Goal: Complete application form

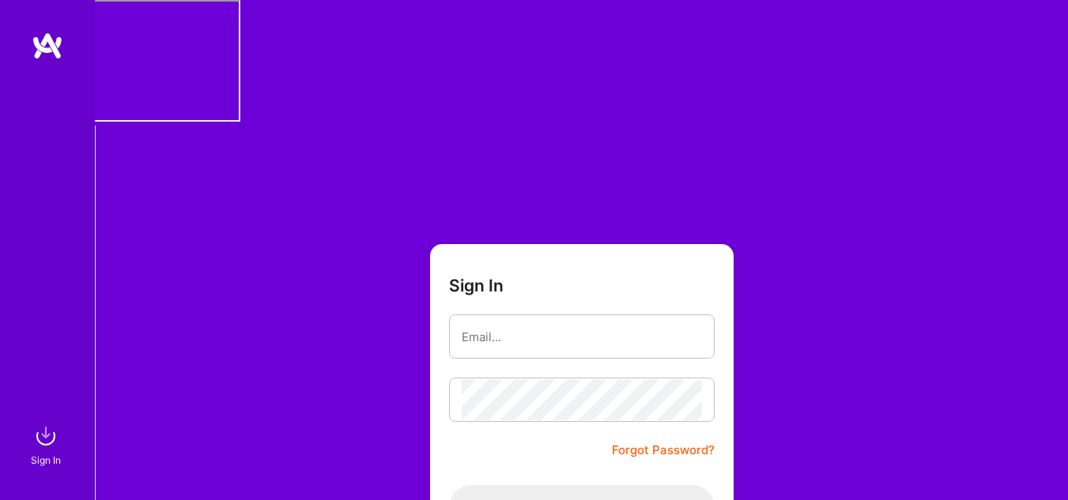
type input "[PERSON_NAME][EMAIL_ADDRESS][DOMAIN_NAME]"
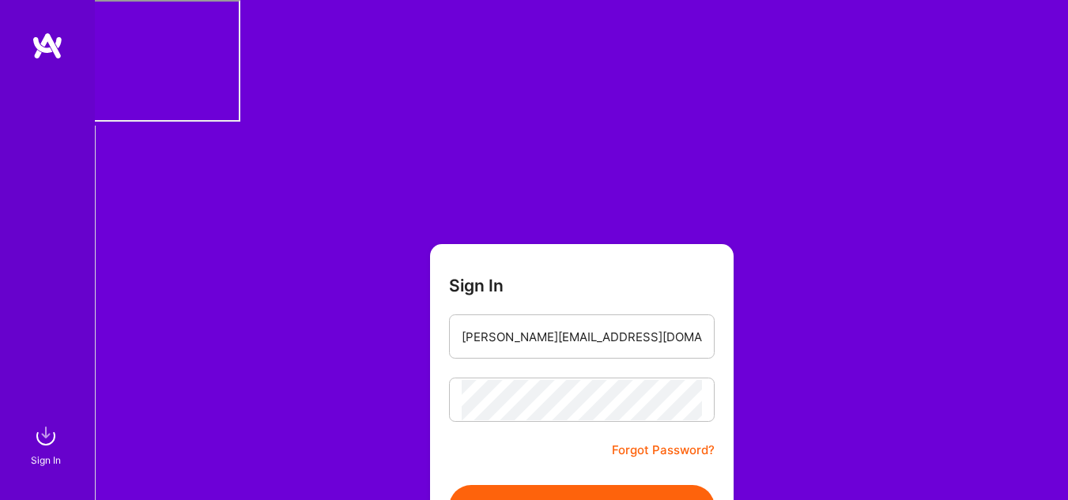
click at [586, 485] on button "Sign In" at bounding box center [582, 507] width 266 height 44
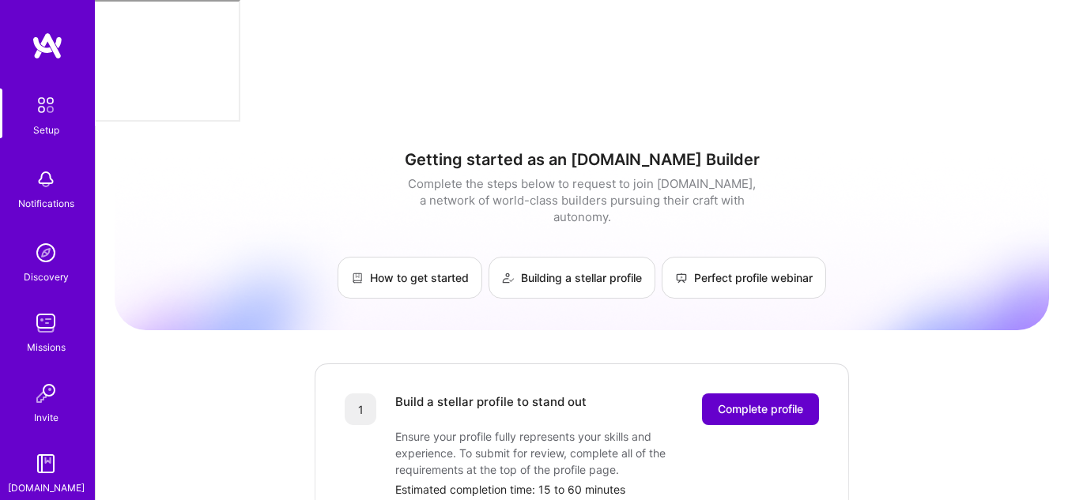
click at [771, 402] on span "Complete profile" at bounding box center [760, 410] width 85 height 16
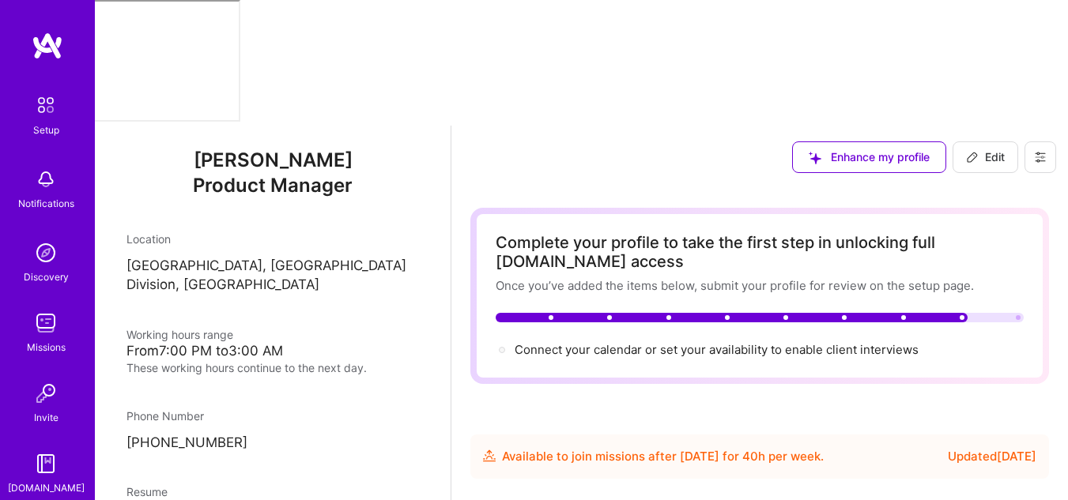
click at [1005, 313] on div at bounding box center [760, 317] width 528 height 9
click at [978, 151] on icon at bounding box center [972, 157] width 13 height 13
select select "BD"
select select "Future Date"
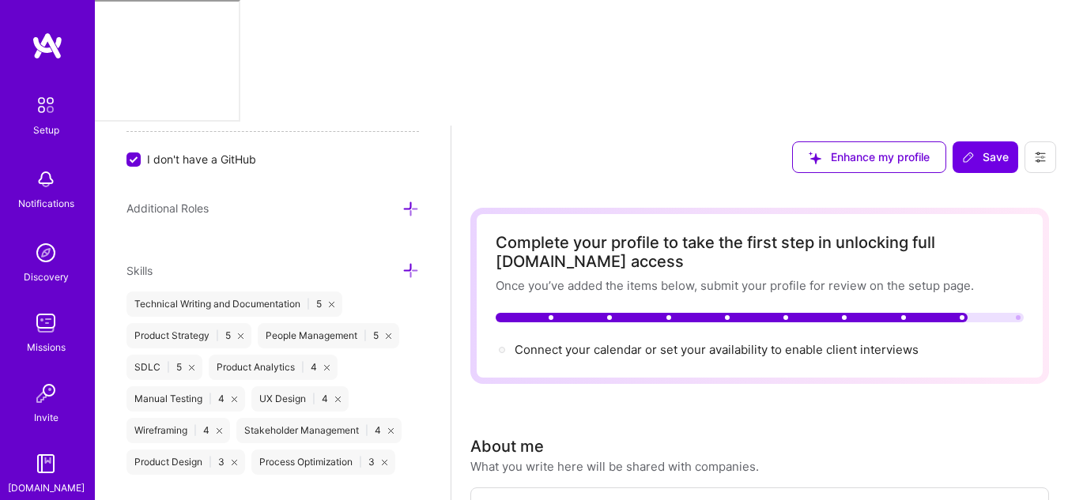
click at [993, 313] on div at bounding box center [760, 317] width 528 height 9
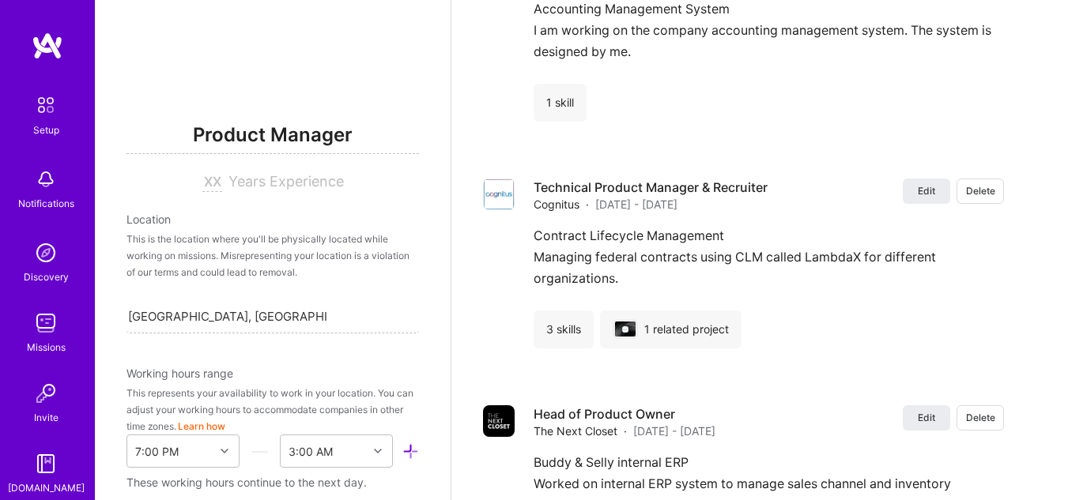
scroll to position [5, 0]
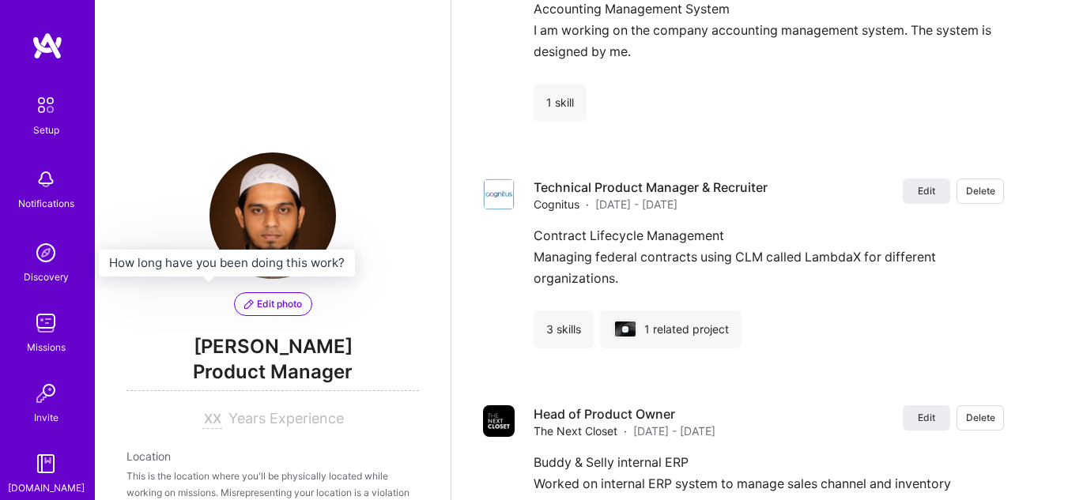
click at [209, 410] on input at bounding box center [212, 419] width 20 height 19
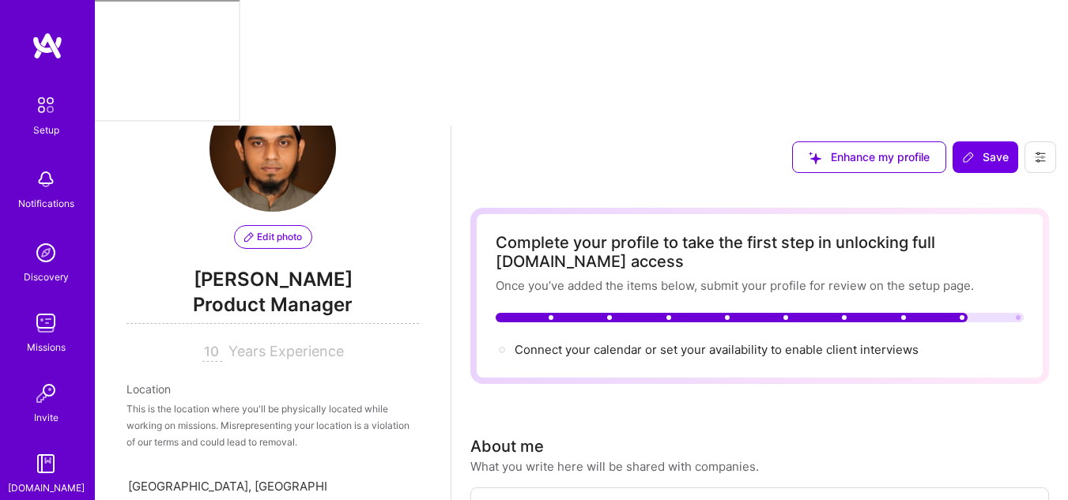
scroll to position [158, 0]
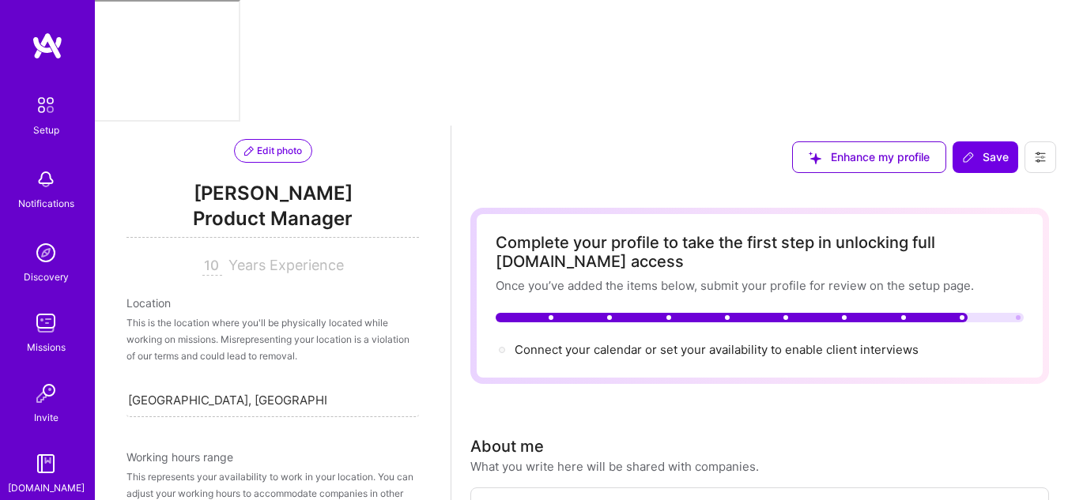
type input "10"
click at [281, 315] on div "This is the location where you'll be physically located while working on missio…" at bounding box center [272, 340] width 292 height 50
click at [278, 315] on div "This is the location where you'll be physically located while working on missio…" at bounding box center [272, 340] width 292 height 50
click at [114, 202] on div "Edit photo Kazi Irfan Bin Yusuf Product Manager 10 Years Experience Location Th…" at bounding box center [273, 376] width 356 height 500
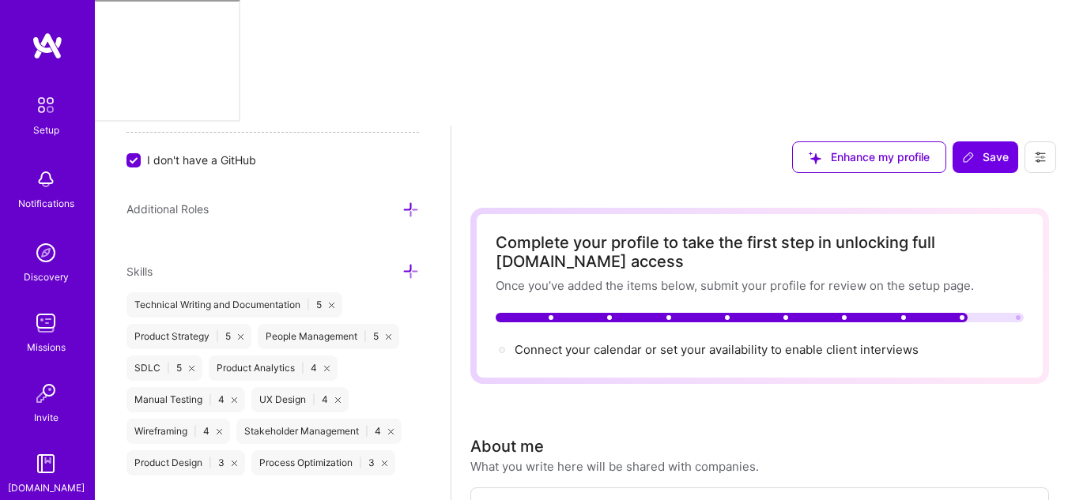
scroll to position [1032, 0]
click at [402, 201] on icon at bounding box center [410, 209] width 17 height 17
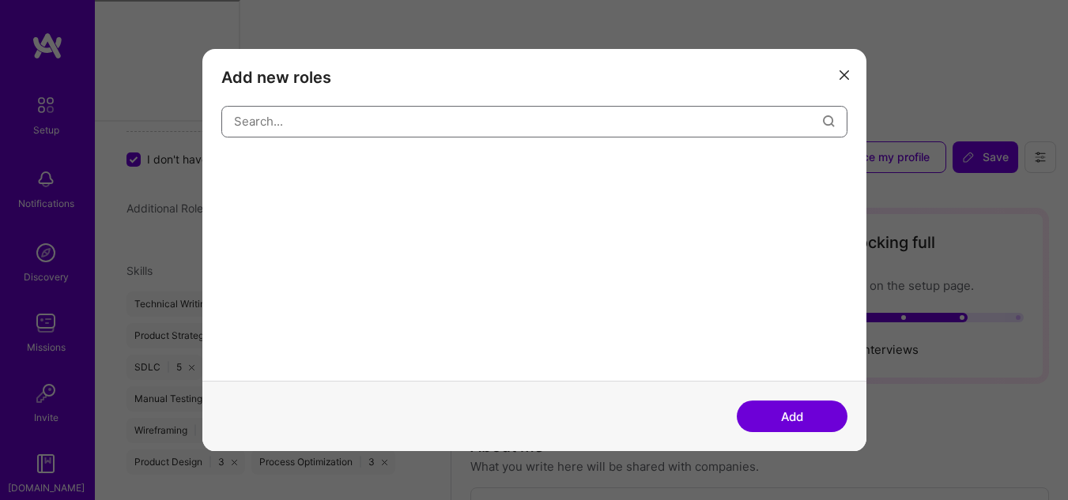
click at [349, 122] on input "modal" at bounding box center [528, 121] width 589 height 40
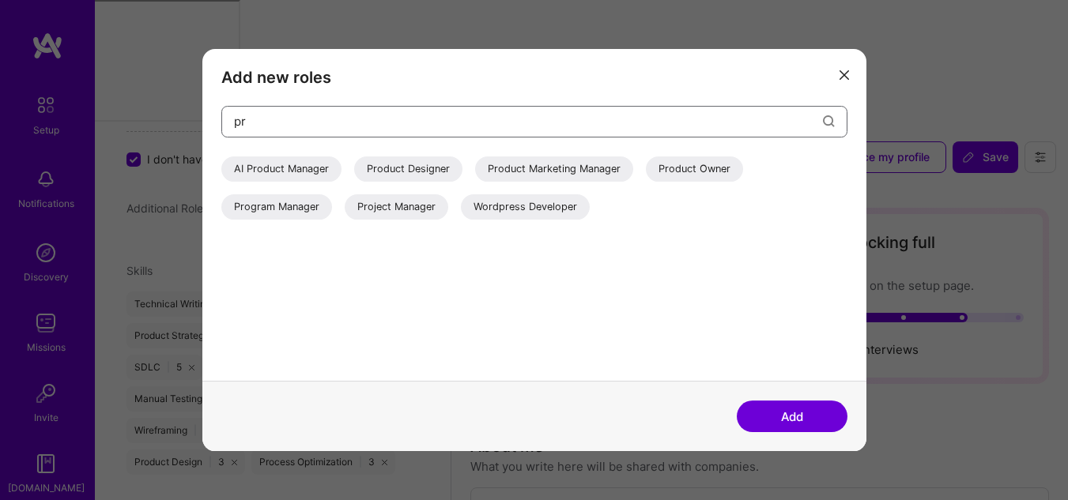
type input "pr"
click at [702, 166] on div "Product Owner" at bounding box center [694, 168] width 97 height 25
click at [408, 205] on div "Project Manager" at bounding box center [397, 206] width 104 height 25
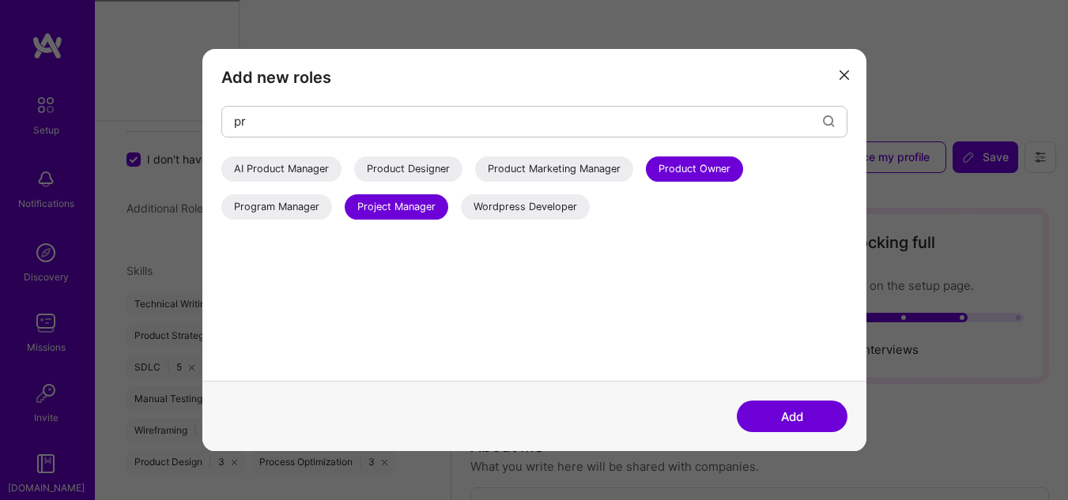
click at [305, 170] on div "AI Product Manager" at bounding box center [281, 168] width 120 height 25
click at [797, 415] on button "Add" at bounding box center [792, 417] width 111 height 32
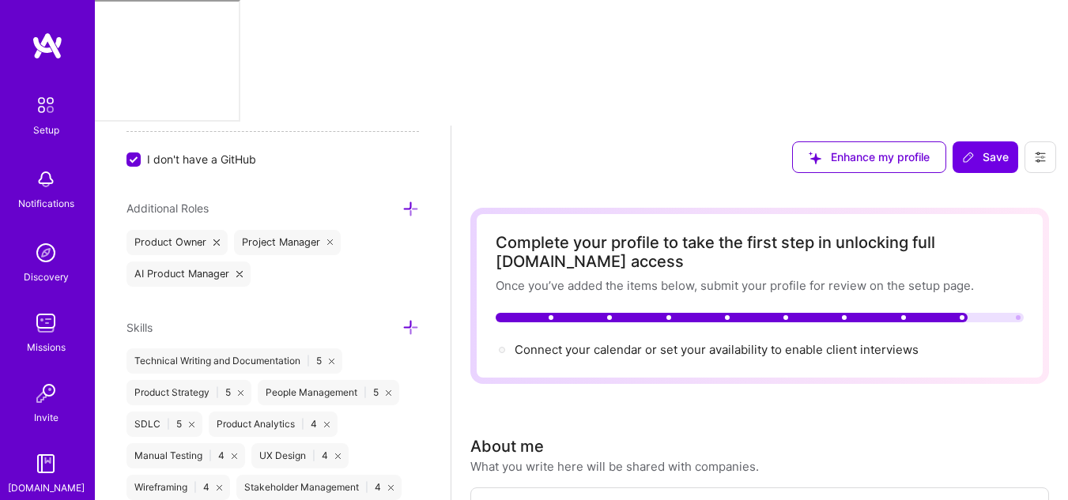
click at [402, 201] on icon at bounding box center [410, 209] width 17 height 17
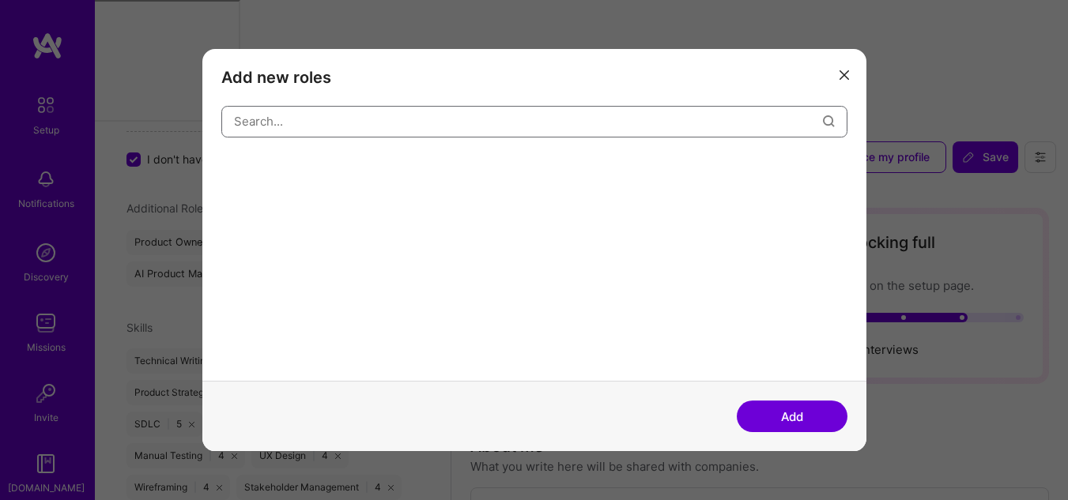
click at [443, 128] on input "modal" at bounding box center [528, 121] width 589 height 40
type input "proj"
click at [846, 74] on icon "modal" at bounding box center [843, 74] width 9 height 9
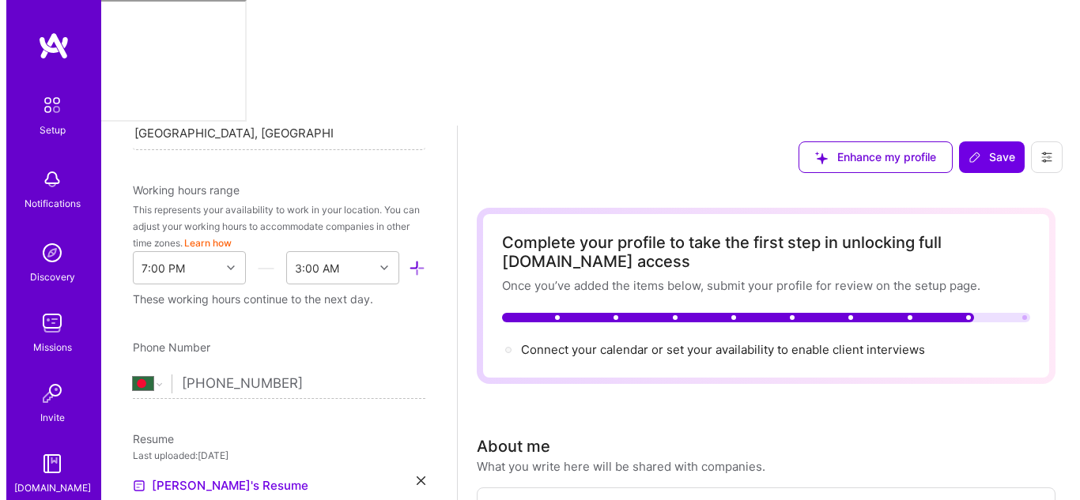
scroll to position [141, 0]
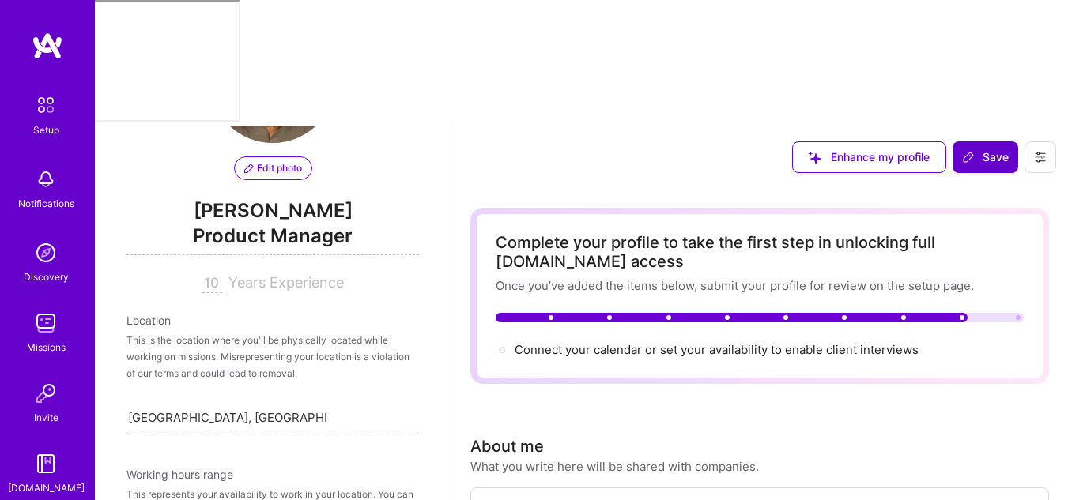
click at [988, 149] on span "Save" at bounding box center [985, 157] width 47 height 16
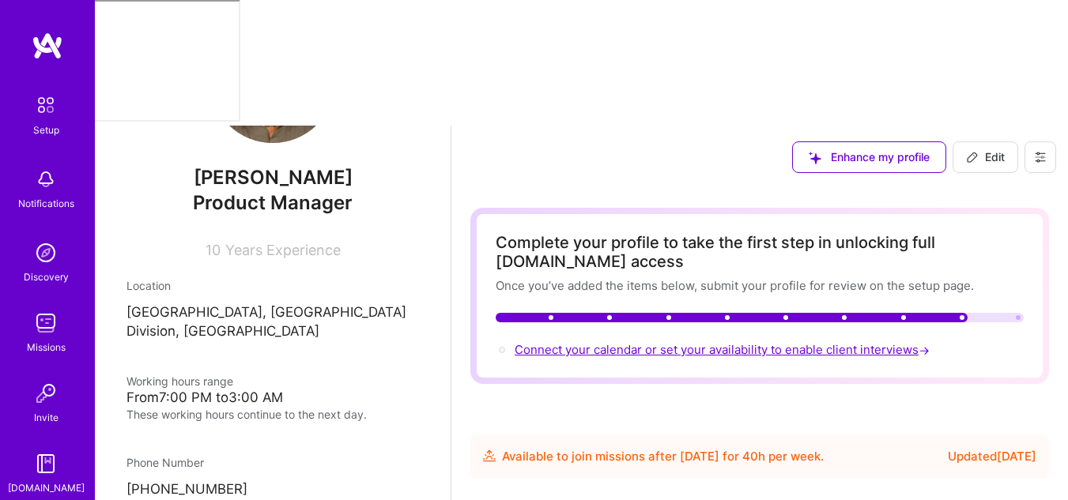
click at [708, 342] on span "Connect your calendar or set your availability to enable client interviews →" at bounding box center [724, 349] width 418 height 15
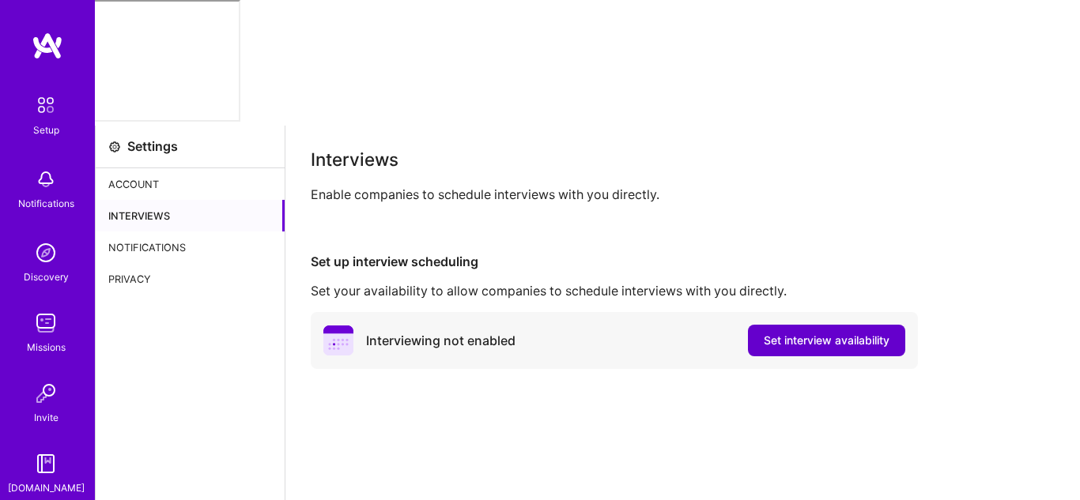
click at [789, 325] on button "Set interview availability" at bounding box center [826, 341] width 157 height 32
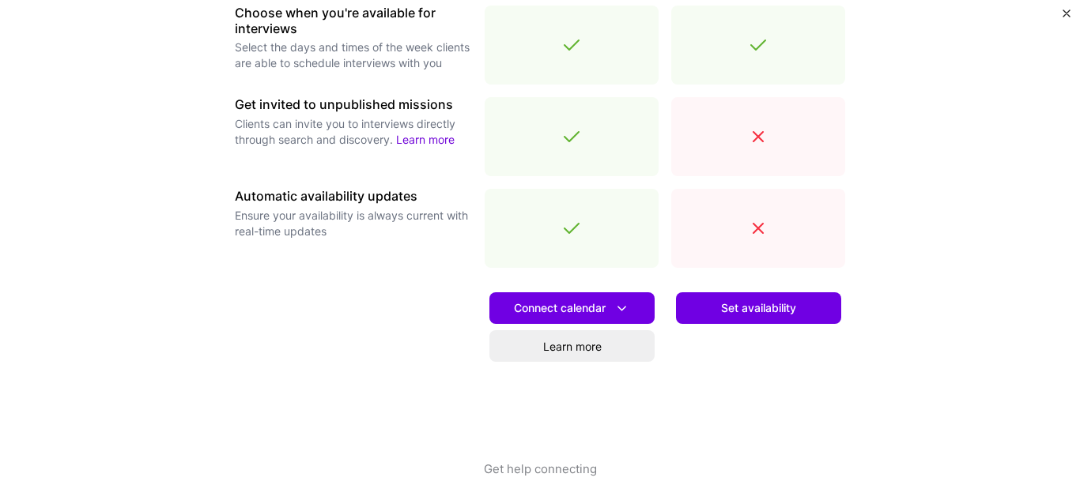
scroll to position [607, 0]
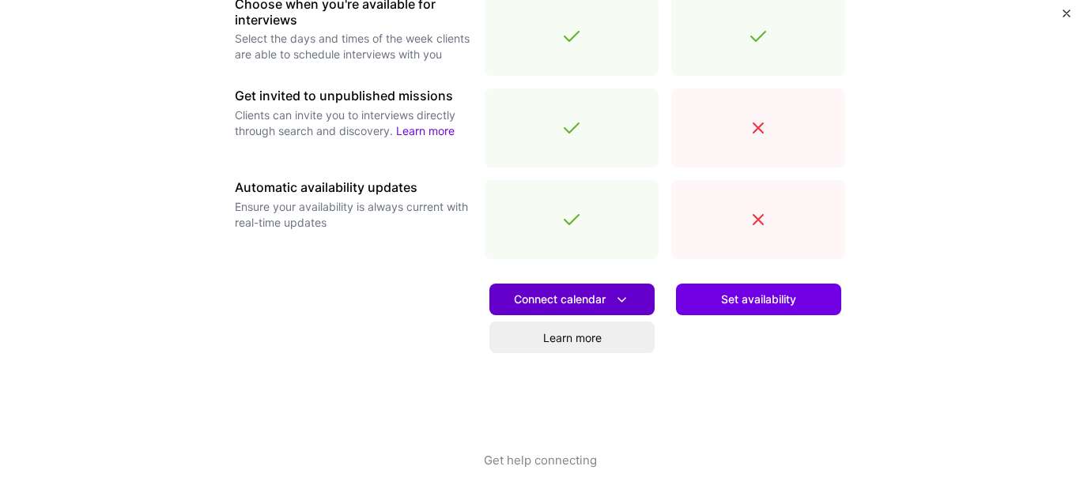
click at [567, 304] on span "Connect calendar" at bounding box center [572, 300] width 116 height 17
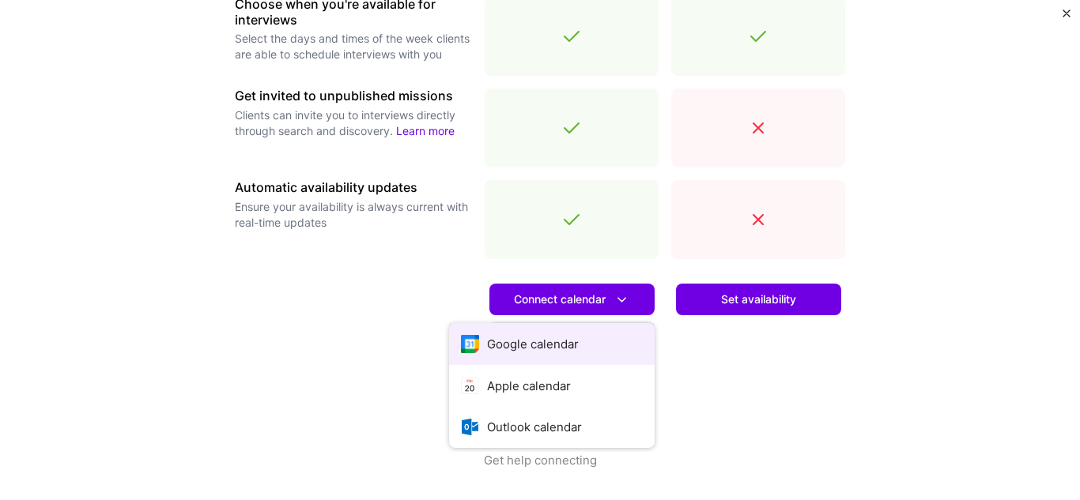
click at [552, 339] on button "Google calendar" at bounding box center [551, 344] width 205 height 42
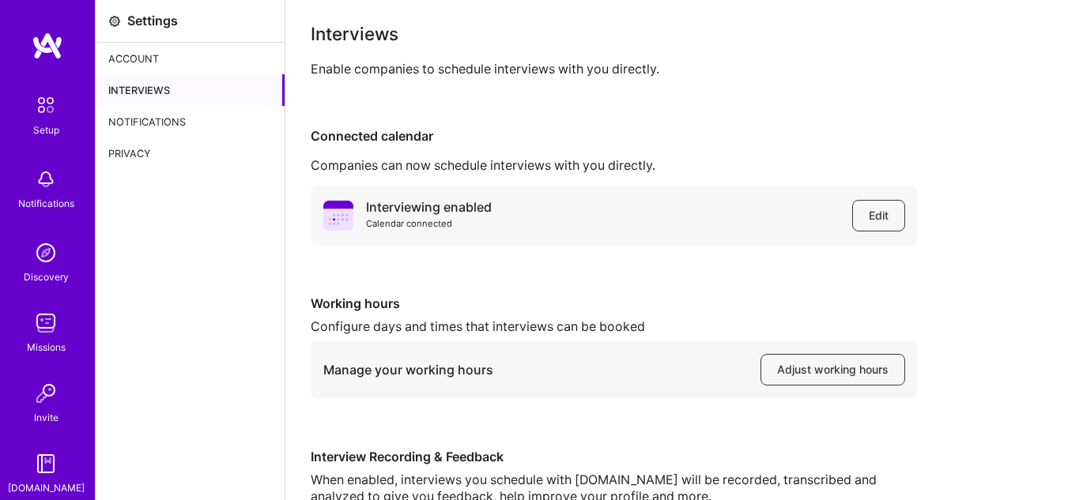
click at [146, 94] on div "Interviews" at bounding box center [190, 90] width 189 height 32
click at [149, 64] on div "Account" at bounding box center [190, 59] width 189 height 32
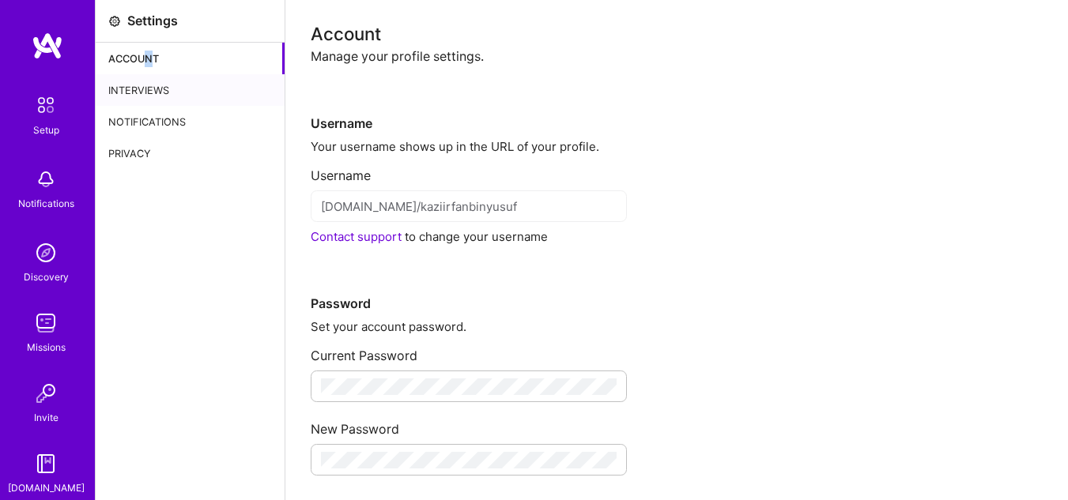
click at [142, 64] on div "Account" at bounding box center [190, 59] width 189 height 32
click at [34, 123] on div "Setup" at bounding box center [46, 130] width 26 height 17
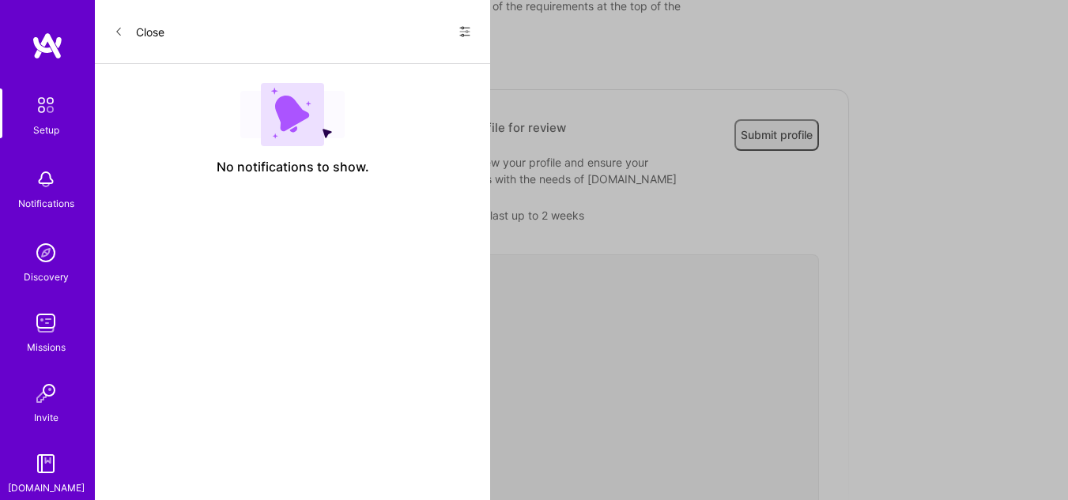
scroll to position [316, 0]
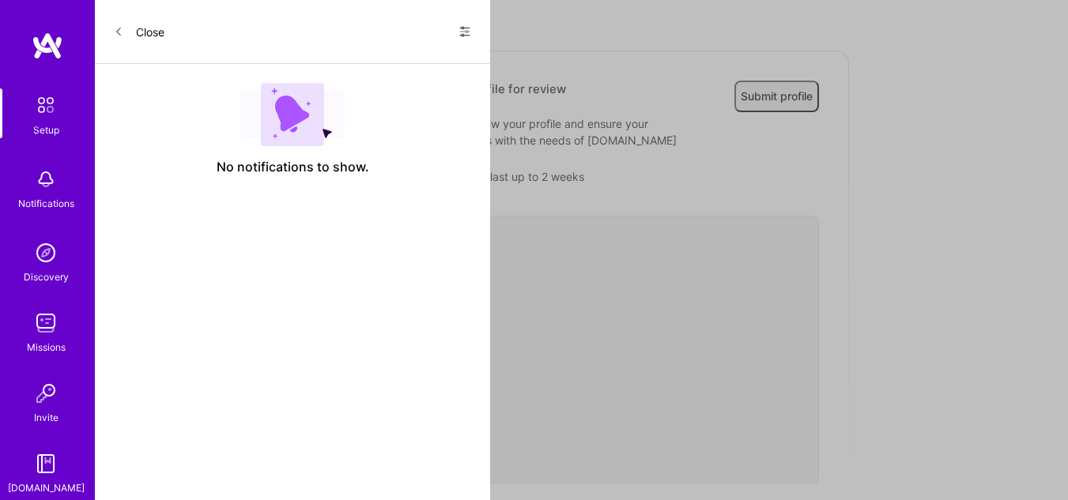
click at [748, 89] on span "Submit profile" at bounding box center [777, 95] width 72 height 13
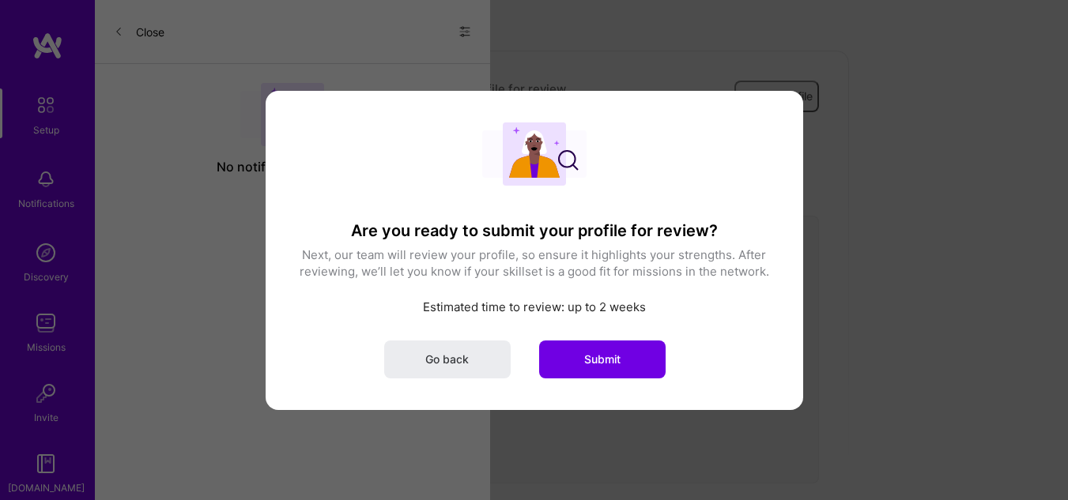
click at [598, 364] on span "Submit" at bounding box center [602, 359] width 36 height 16
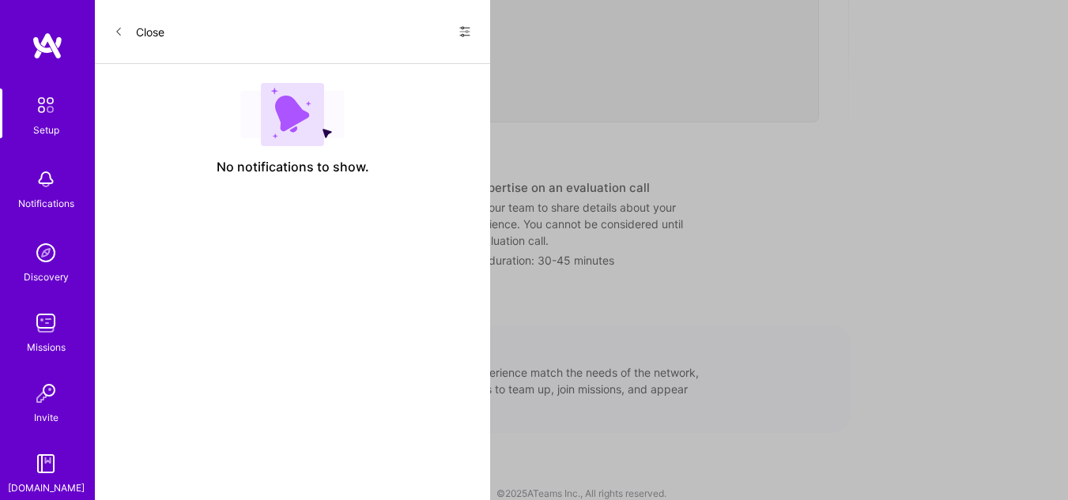
scroll to position [650, 0]
